Goal: Complete application form: Complete application form

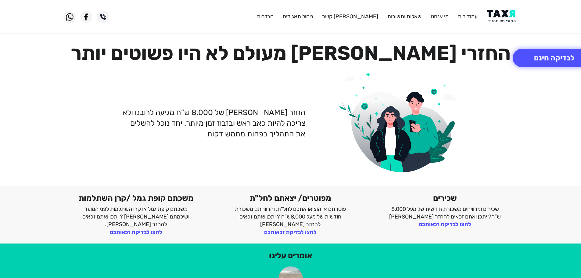
drag, startPoint x: 507, startPoint y: 19, endPoint x: 500, endPoint y: 30, distance: 12.6
click at [507, 19] on img at bounding box center [502, 17] width 31 height 14
click at [500, 18] on img at bounding box center [502, 17] width 31 height 14
click at [551, 59] on button "לבדיקה חינם" at bounding box center [554, 58] width 83 height 18
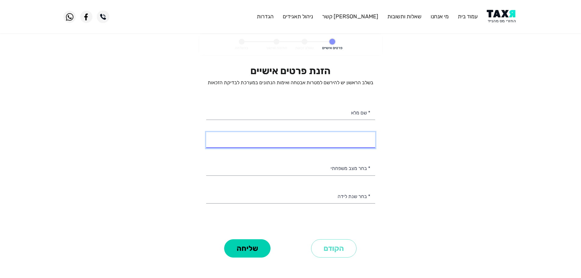
select select
drag, startPoint x: 346, startPoint y: 143, endPoint x: 349, endPoint y: 144, distance: 3.7
click at [347, 143] on input "* מספר טלפון" at bounding box center [290, 140] width 169 height 16
type input "058-6233196"
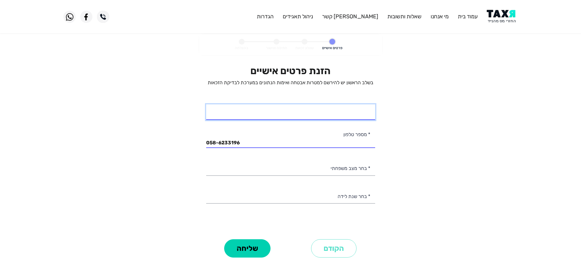
click at [346, 115] on input "* שם מלא" at bounding box center [290, 112] width 169 height 16
type input "ראבח גבארין"
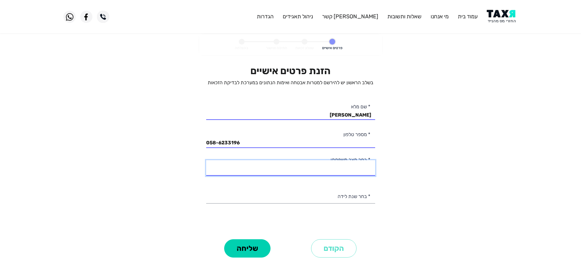
click at [359, 174] on select "רווק/ה נשוי/אה גרוש/ה אלמן/נה" at bounding box center [290, 168] width 169 height 16
select select "2: Married"
click at [206, 160] on select "רווק/ה נשוי/אה גרוש/ה אלמן/נה" at bounding box center [290, 168] width 169 height 16
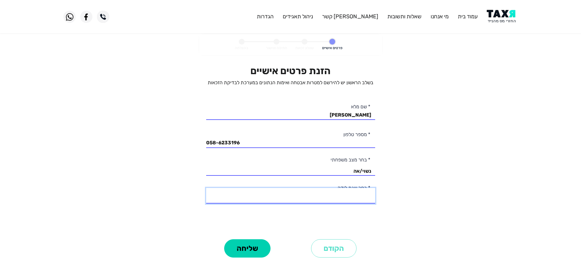
click at [364, 197] on select "2003 2002 2001 2000 1999 1998 1997 1996 1995 1994 1993 1992 1991 1990 1989 1988…" at bounding box center [290, 196] width 169 height 16
select select "18: 1986"
click at [206, 188] on select "2003 2002 2001 2000 1999 1998 1997 1996 1995 1994 1993 1992 1991 1990 1989 1988…" at bounding box center [290, 196] width 169 height 16
click at [249, 254] on button "שליחה" at bounding box center [247, 248] width 46 height 18
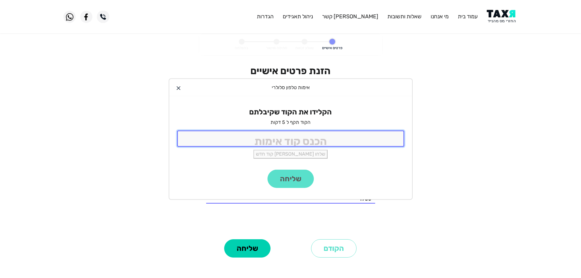
click at [327, 135] on input "tel" at bounding box center [290, 139] width 227 height 16
type input "9988"
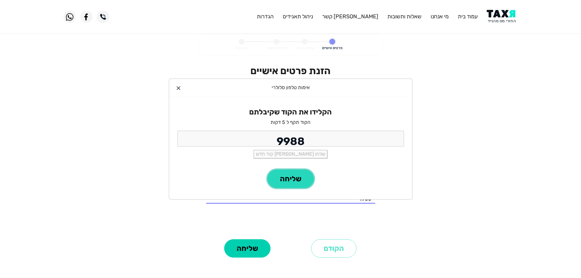
click at [296, 180] on button "שליחה" at bounding box center [291, 179] width 46 height 18
